Goal: Task Accomplishment & Management: Use online tool/utility

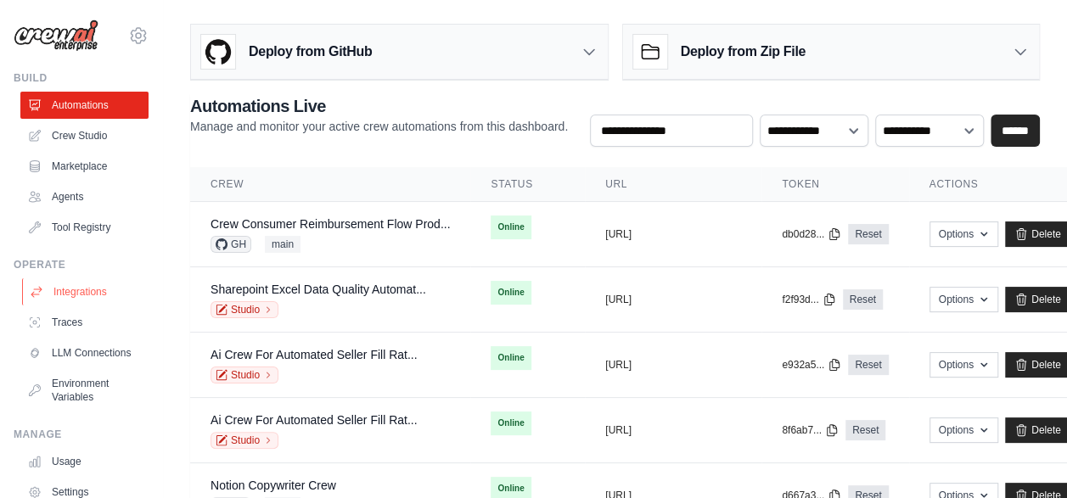
click at [83, 299] on link "Integrations" at bounding box center [86, 291] width 128 height 27
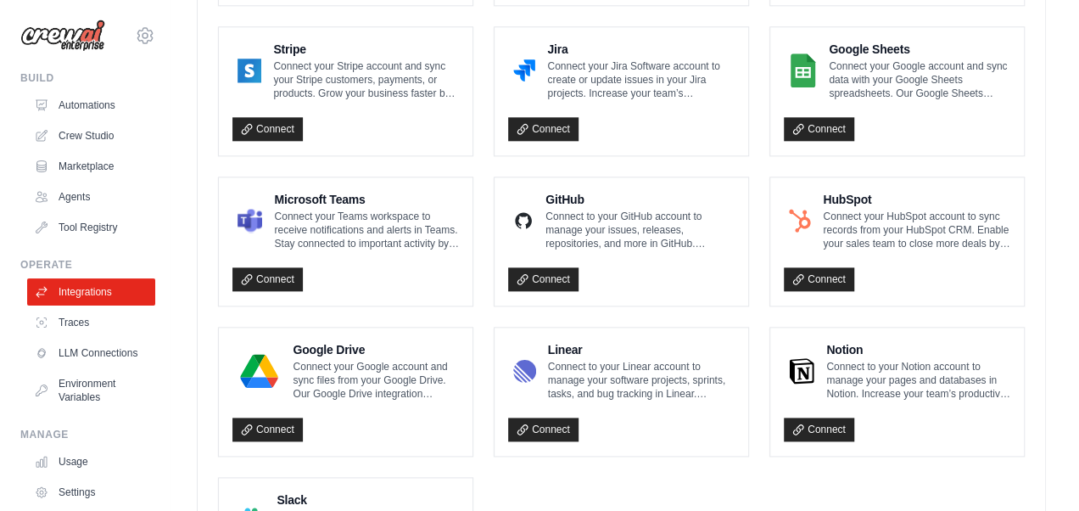
scroll to position [1018, 0]
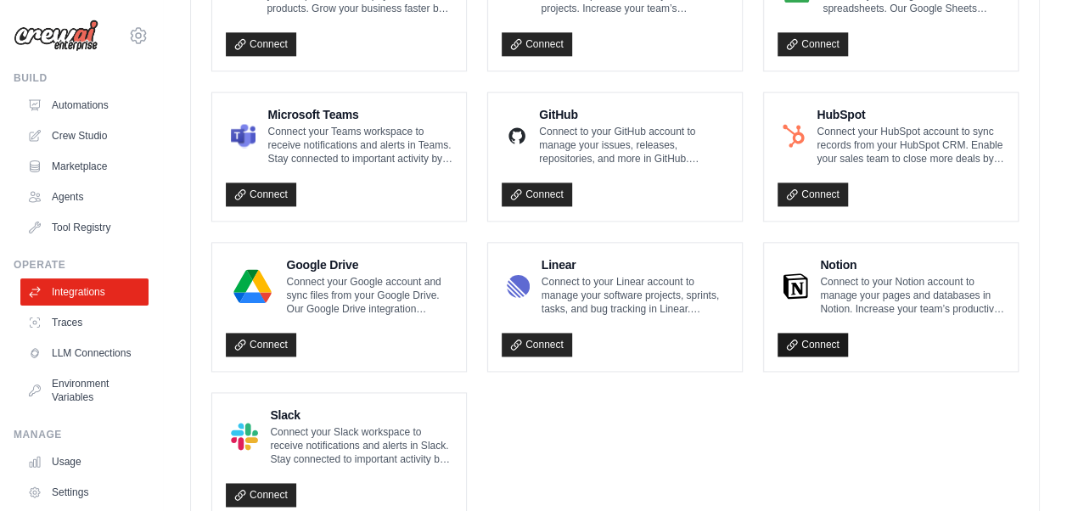
click at [824, 342] on link "Connect" at bounding box center [812, 345] width 70 height 24
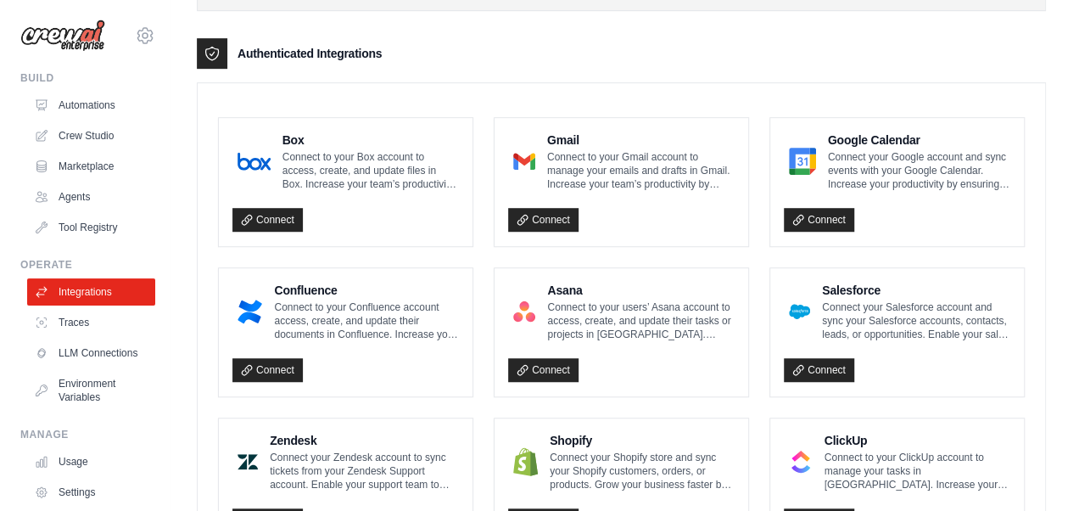
scroll to position [424, 0]
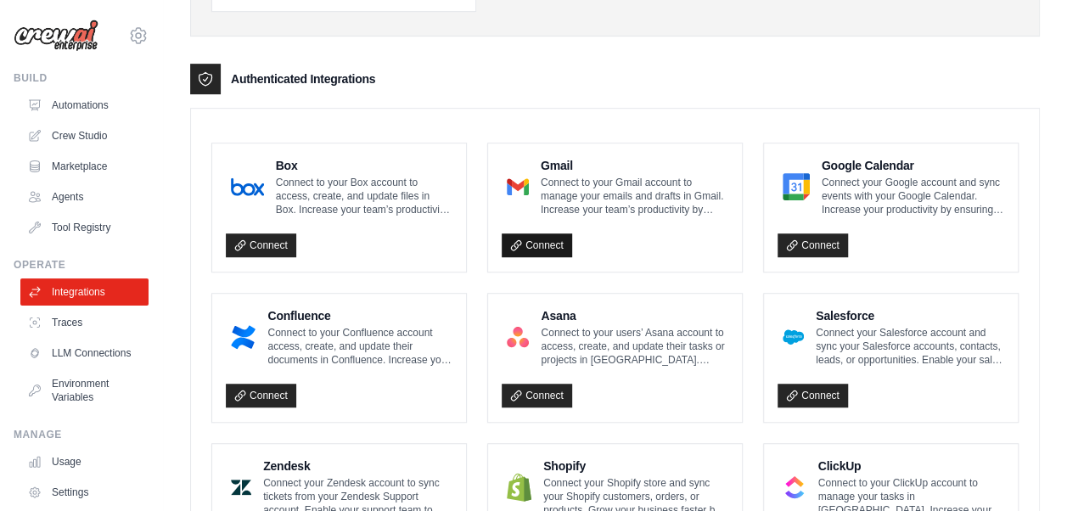
click at [524, 236] on link "Connect" at bounding box center [536, 245] width 70 height 24
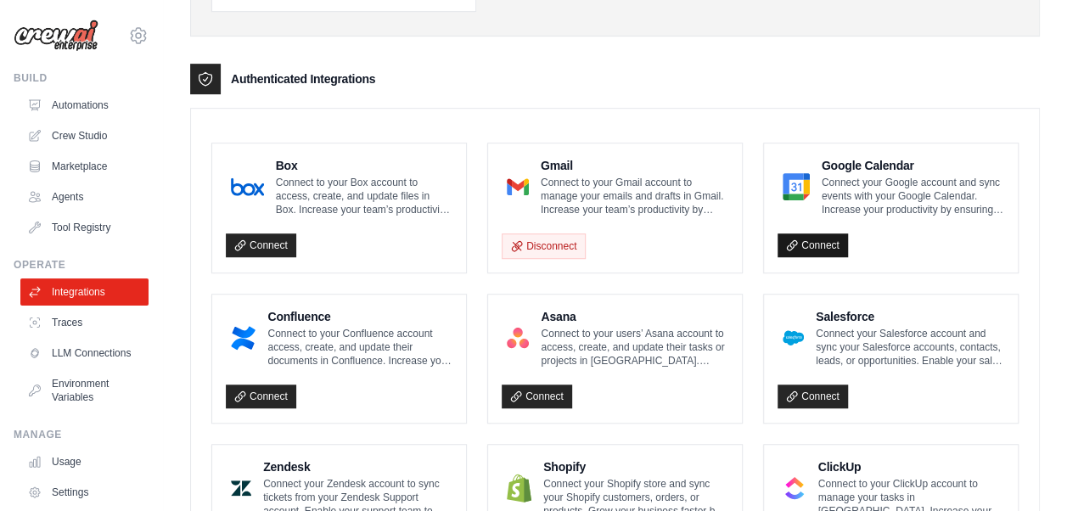
click at [823, 243] on link "Connect" at bounding box center [812, 245] width 70 height 24
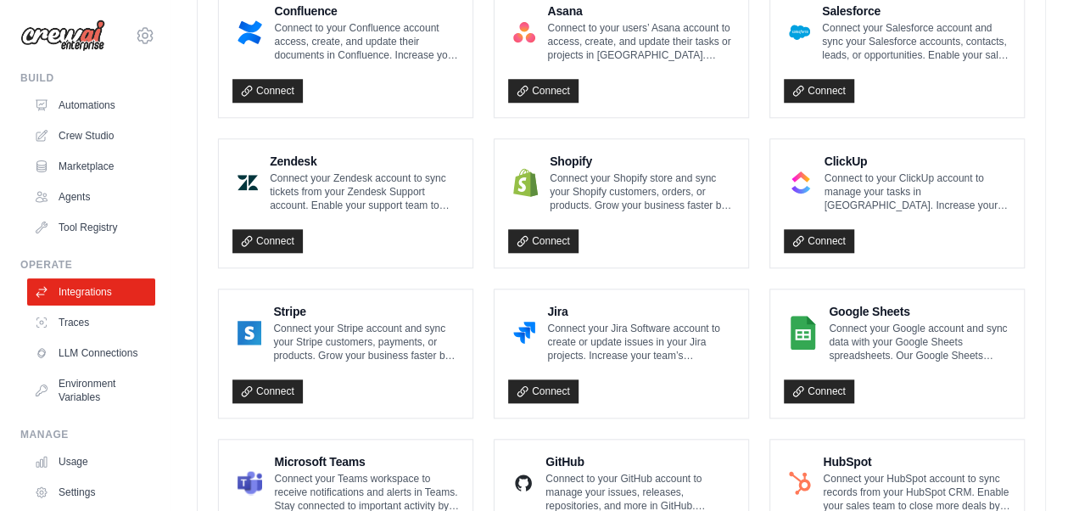
scroll to position [764, 0]
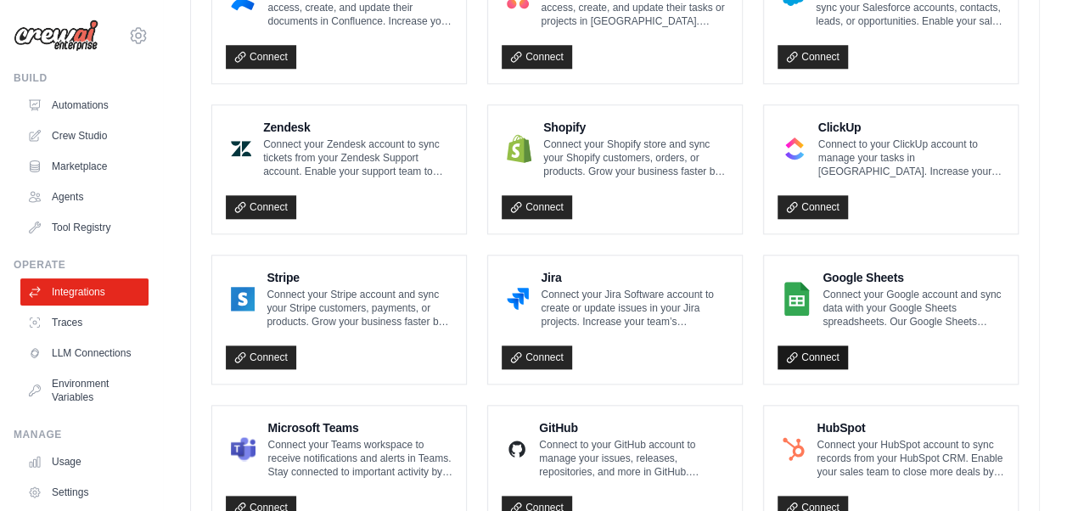
click at [808, 350] on link "Connect" at bounding box center [812, 357] width 70 height 24
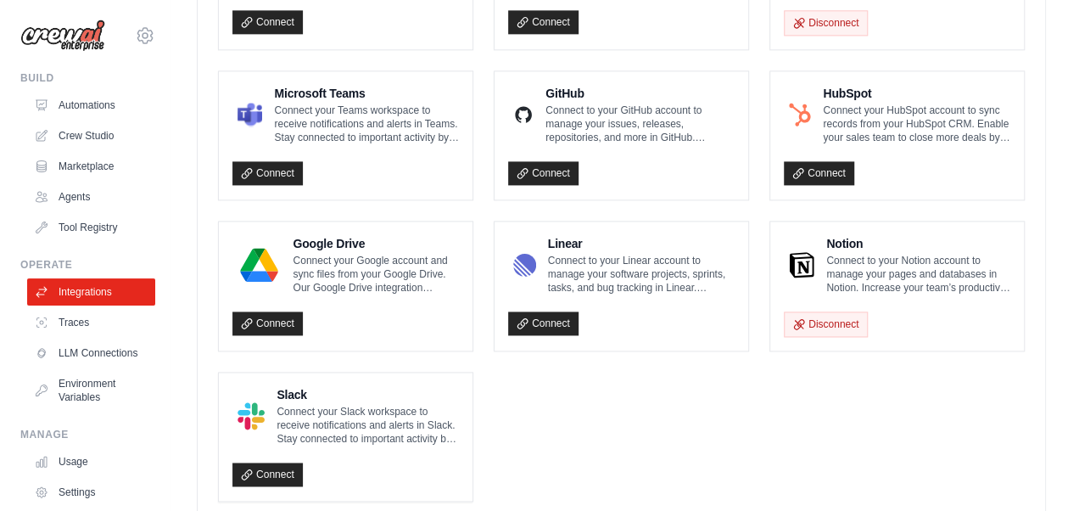
scroll to position [1103, 0]
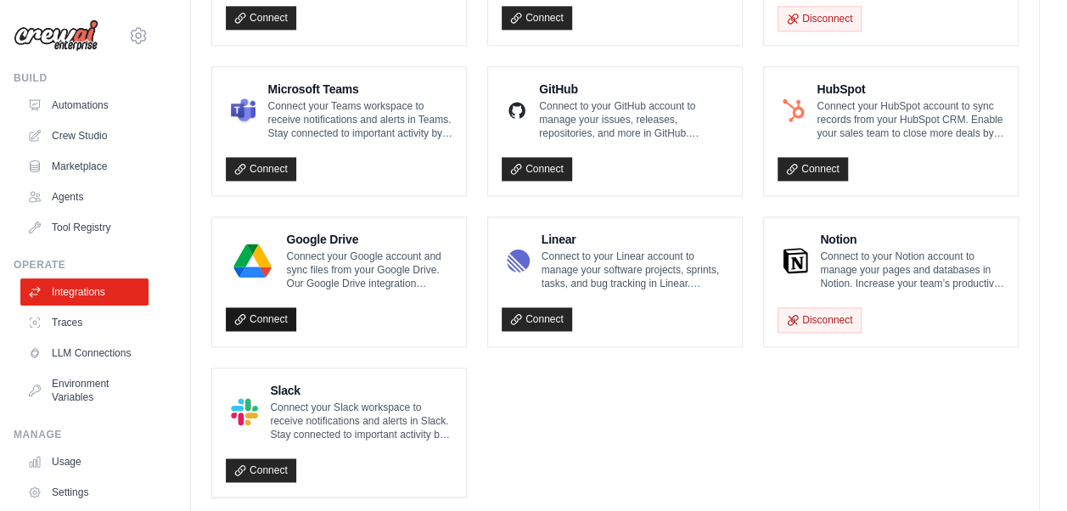
click at [259, 311] on link "Connect" at bounding box center [261, 319] width 70 height 24
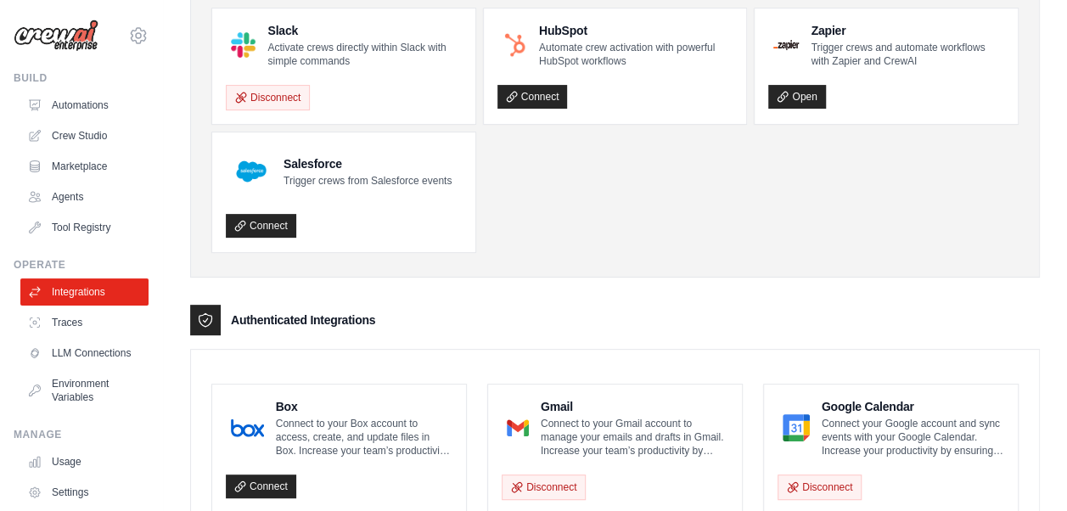
scroll to position [85, 0]
